Goal: Task Accomplishment & Management: Complete application form

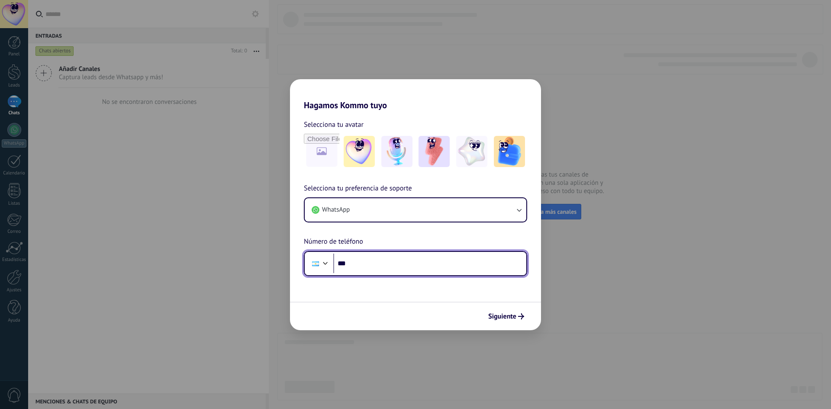
click at [374, 263] on input "***" at bounding box center [429, 263] width 193 height 20
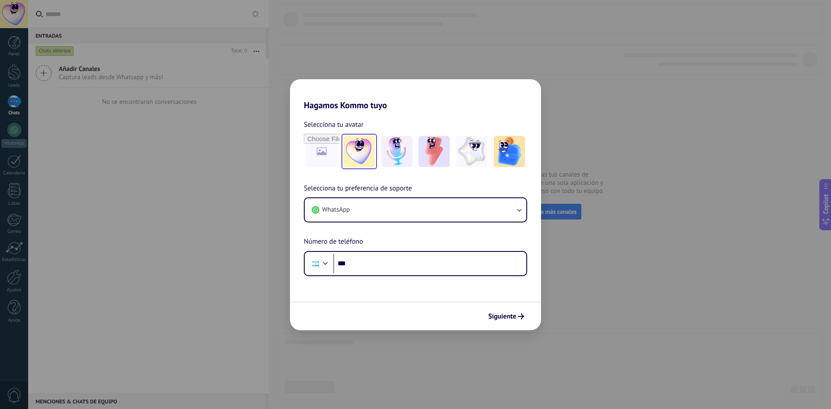
click at [345, 148] on img at bounding box center [358, 151] width 31 height 31
click at [360, 274] on div "Phone ***" at bounding box center [415, 263] width 223 height 25
click at [362, 268] on input "***" at bounding box center [429, 263] width 193 height 20
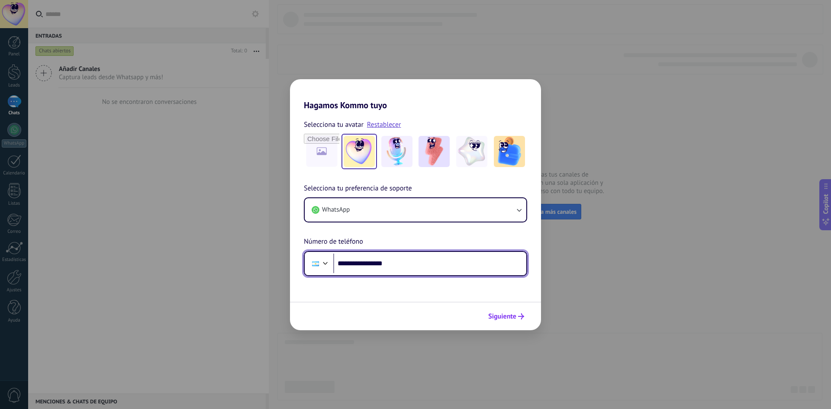
type input "**********"
click at [502, 313] on span "Siguiente" at bounding box center [502, 316] width 28 height 6
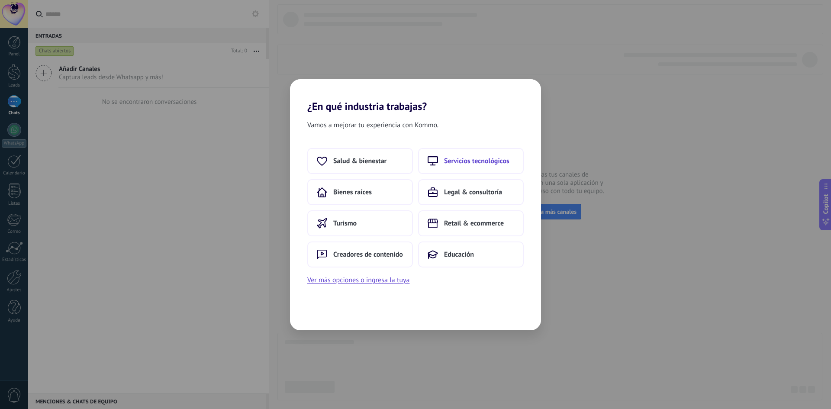
click at [465, 153] on button "Servicios tecnológicos" at bounding box center [471, 161] width 106 height 26
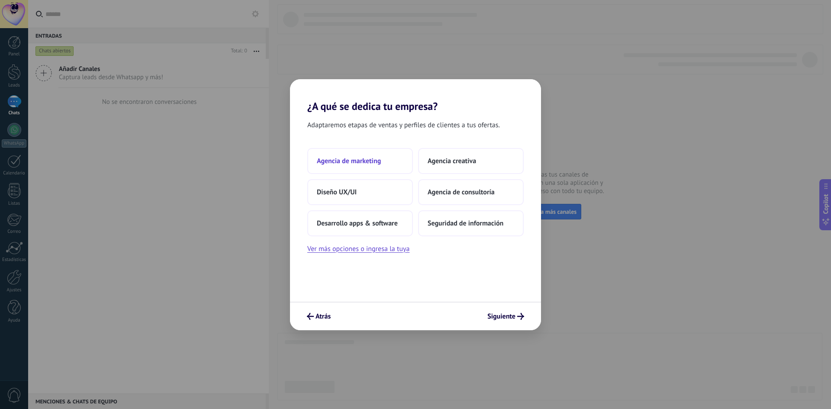
click at [378, 163] on span "Agencia de marketing" at bounding box center [349, 161] width 64 height 9
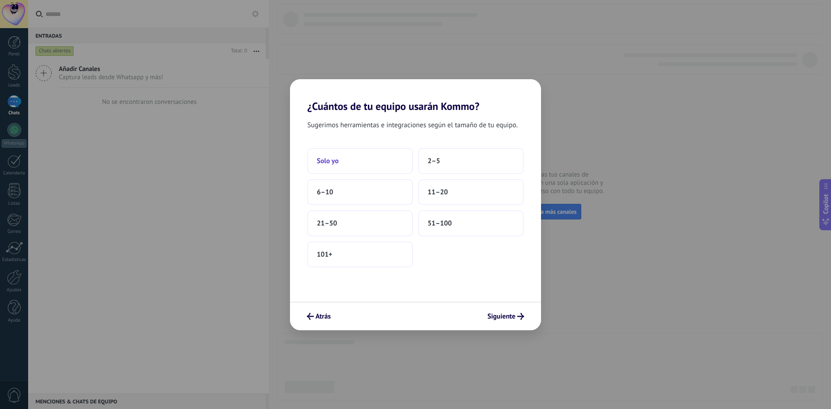
click at [370, 164] on button "Solo yo" at bounding box center [360, 161] width 106 height 26
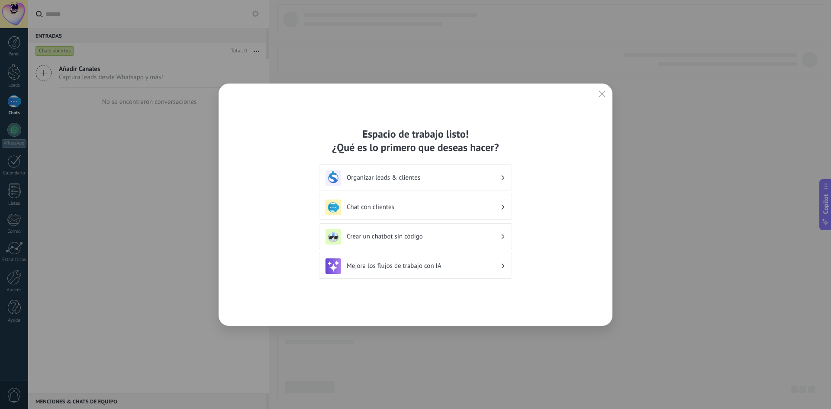
click at [425, 209] on h3 "Chat con clientes" at bounding box center [423, 207] width 154 height 8
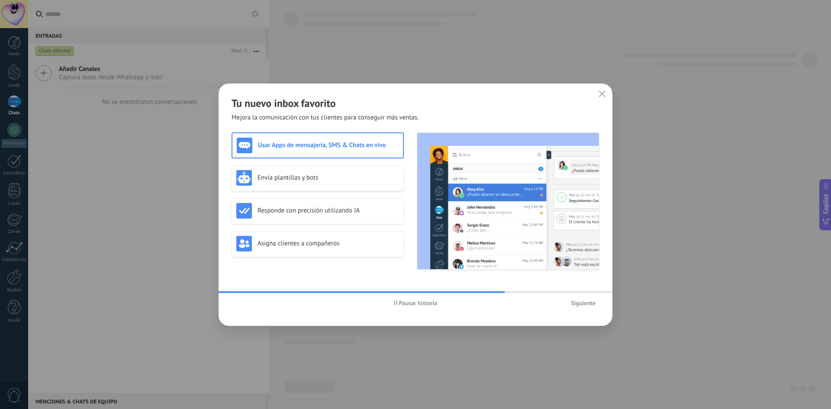
click at [401, 302] on span "Pausar historia" at bounding box center [418, 303] width 38 height 6
click at [401, 302] on span "Iniciar historia" at bounding box center [417, 303] width 37 height 6
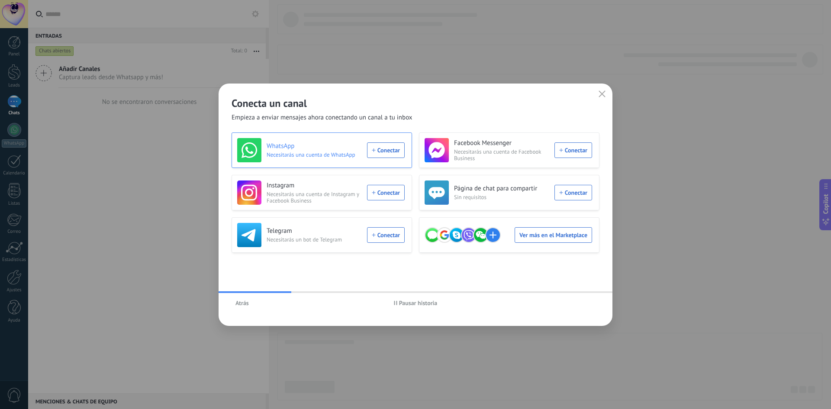
click at [387, 148] on div "WhatsApp Necesitarás una cuenta de WhatsApp Conectar" at bounding box center [320, 150] width 167 height 24
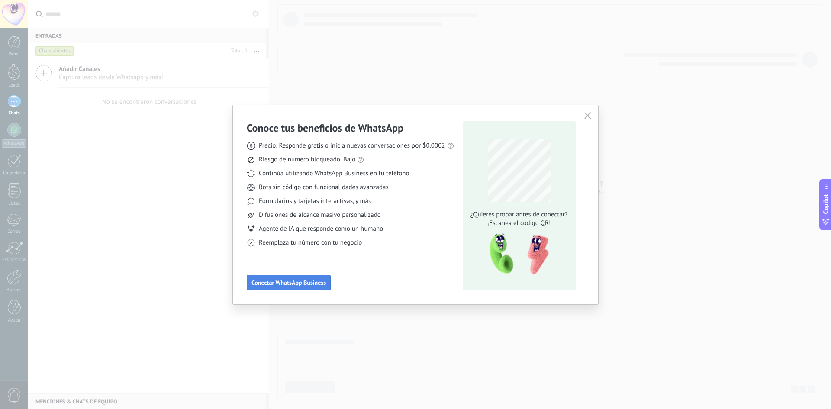
click at [308, 283] on span "Conectar WhatsApp Business" at bounding box center [288, 282] width 74 height 6
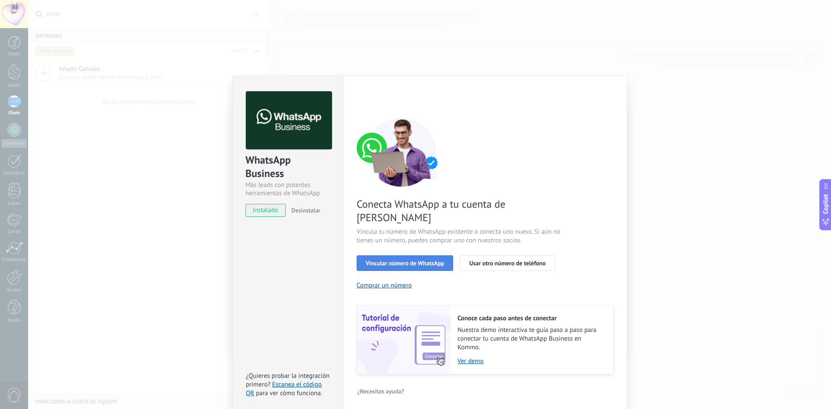
click at [420, 260] on span "Vincular número de WhatsApp" at bounding box center [405, 263] width 78 height 6
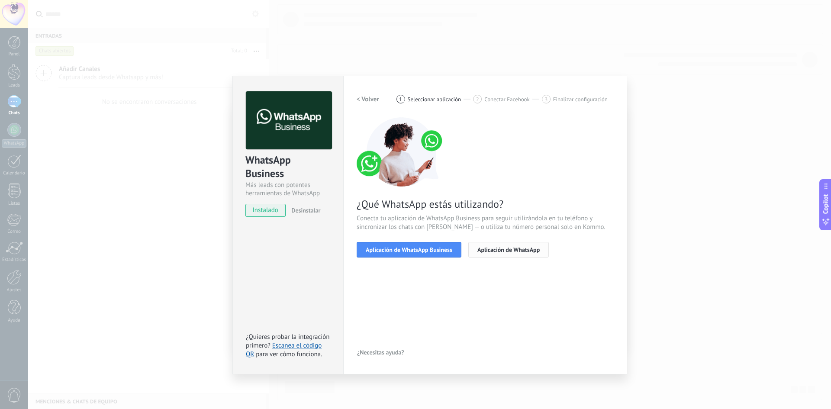
click at [514, 244] on button "Aplicación de WhatsApp" at bounding box center [508, 250] width 80 height 16
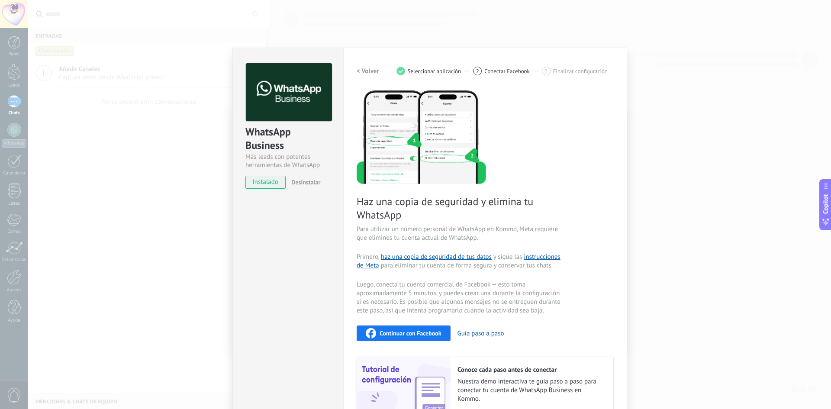
scroll to position [43, 0]
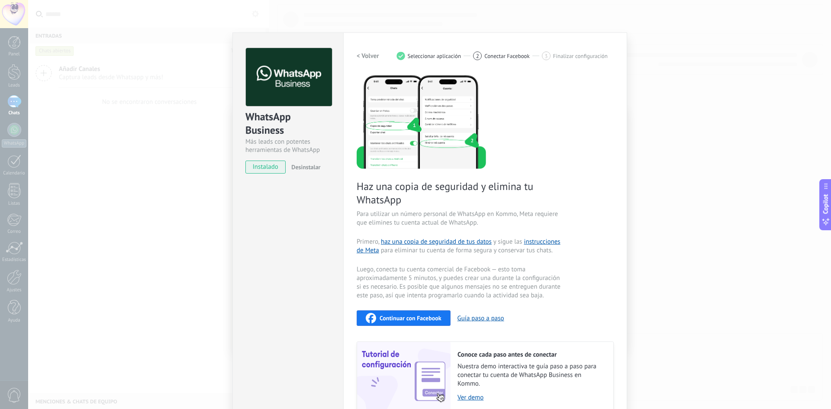
click at [632, 285] on div "WhatsApp Business Más leads con potentes herramientas de WhatsApp instalado Des…" at bounding box center [429, 204] width 802 height 409
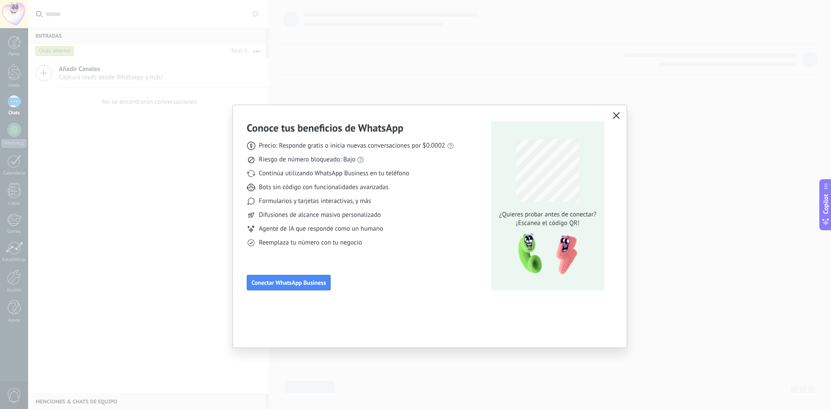
scroll to position [0, 0]
click at [282, 276] on button "Conectar WhatsApp Business" at bounding box center [289, 283] width 84 height 16
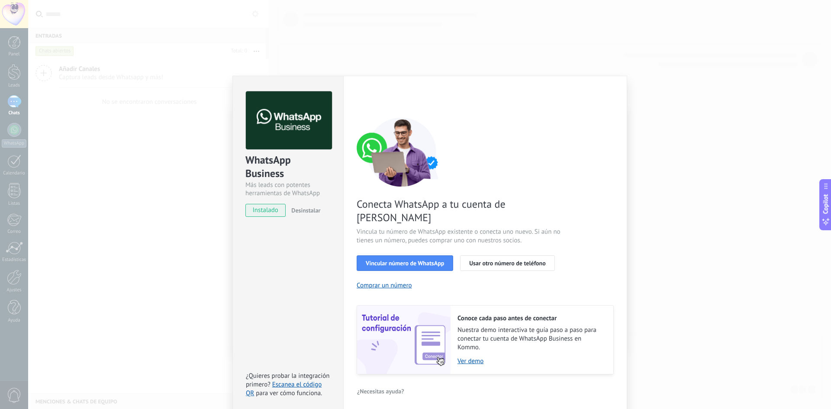
click at [652, 201] on div "WhatsApp Business Más leads con potentes herramientas de WhatsApp instalado Des…" at bounding box center [429, 204] width 802 height 409
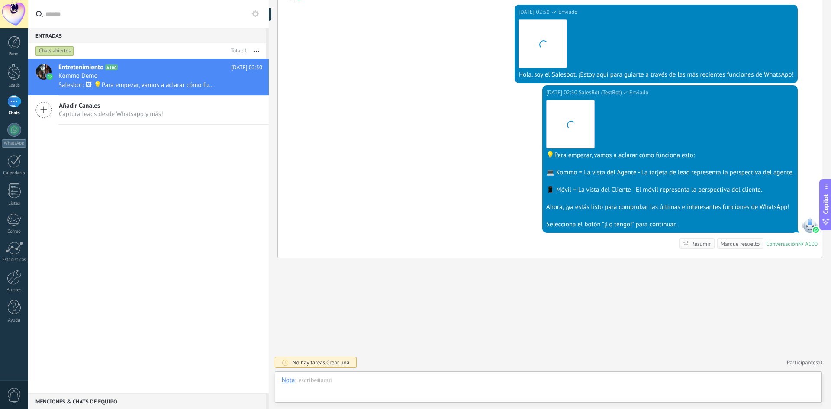
scroll to position [13, 0]
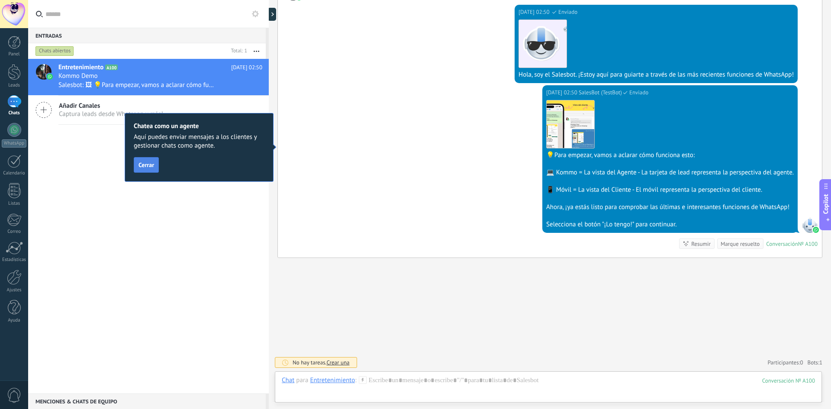
click at [142, 168] on span "Cerrar" at bounding box center [146, 165] width 16 height 6
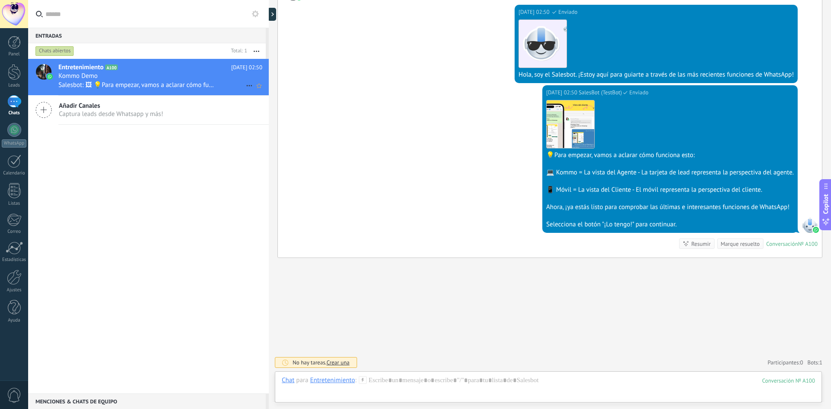
click at [244, 80] on div "Kommo Demo" at bounding box center [160, 76] width 204 height 9
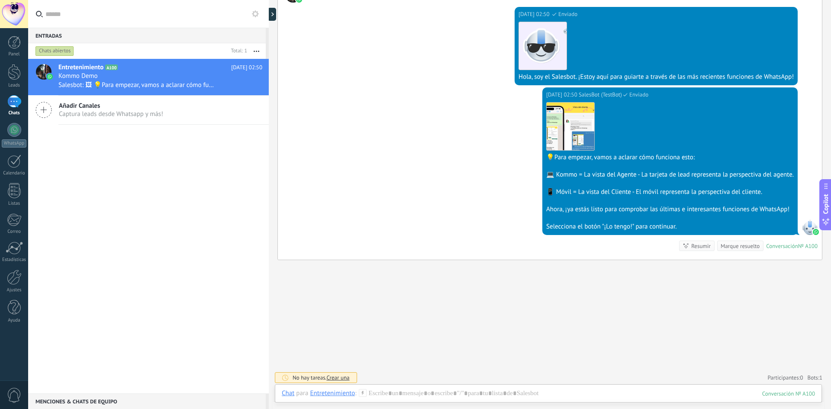
scroll to position [164, 0]
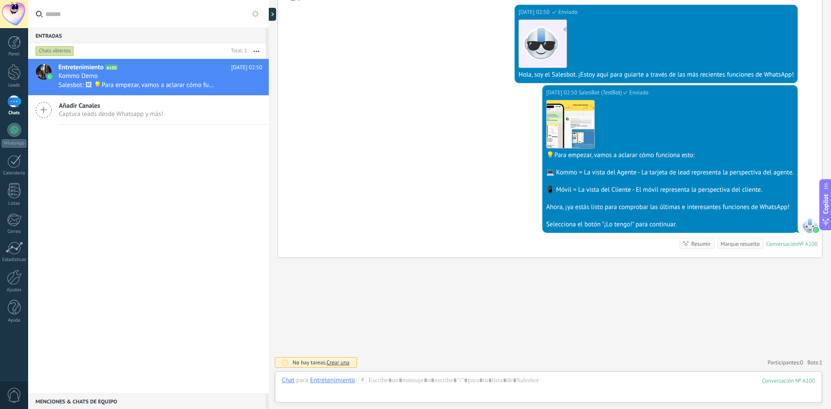
click at [622, 192] on div "📱 Móvil = La vista del Cliente - El móvil representa la perspectiva del cliente." at bounding box center [669, 190] width 247 height 9
click at [407, 167] on div "[DATE] 02:50 SalesBot (TestBot) Enviado Descargar 💡Para empezar, vamos a aclara…" at bounding box center [550, 171] width 544 height 172
